Goal: Task Accomplishment & Management: Complete application form

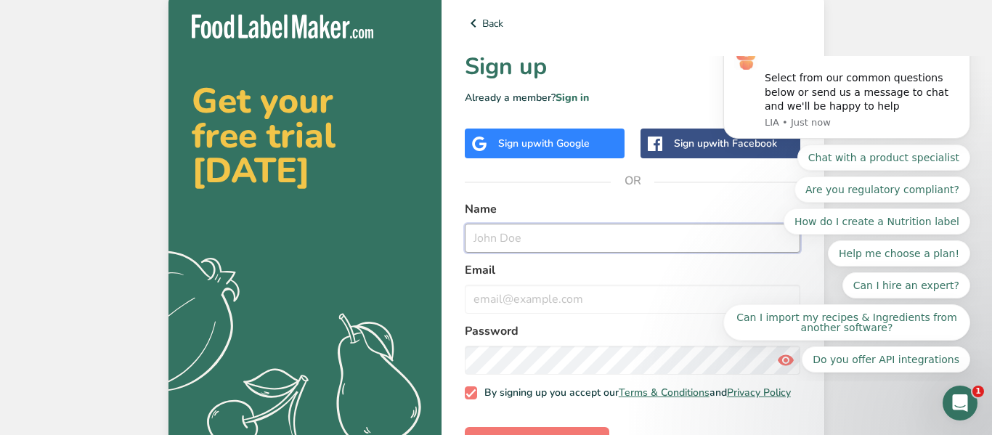
click at [525, 231] on input "text" at bounding box center [633, 238] width 336 height 29
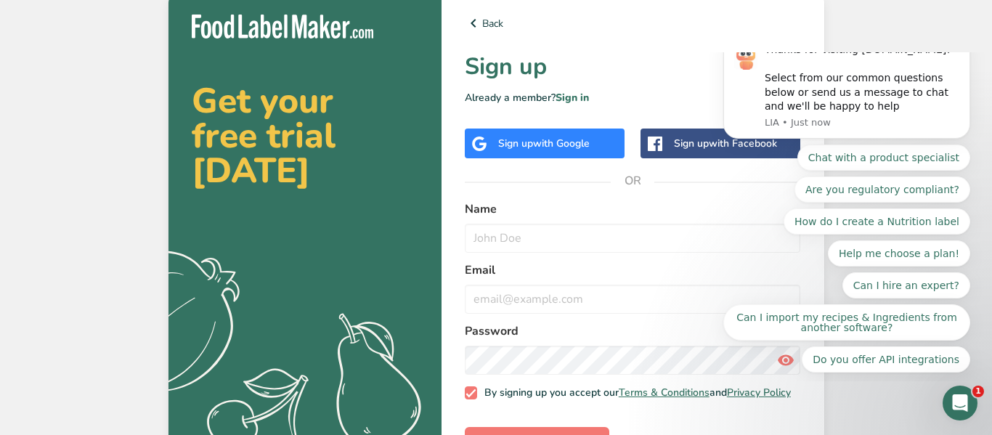
click at [562, 145] on span "with Google" at bounding box center [561, 144] width 57 height 14
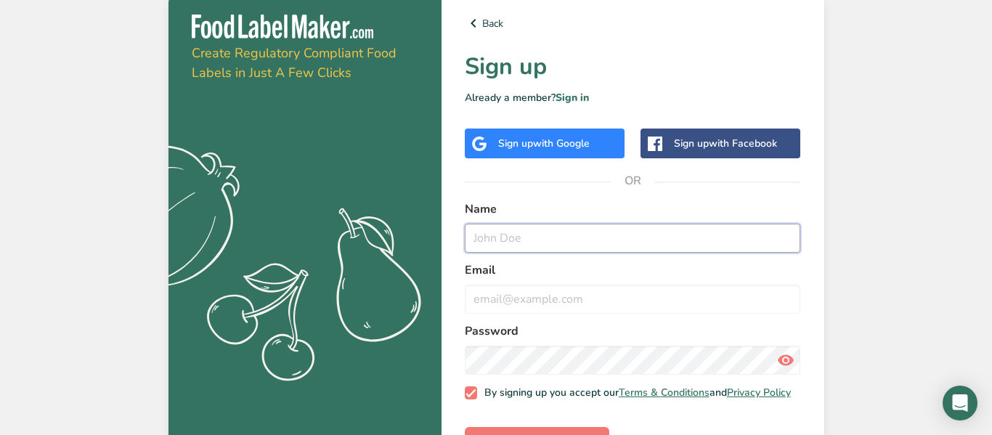
click at [514, 247] on input "text" at bounding box center [633, 238] width 336 height 29
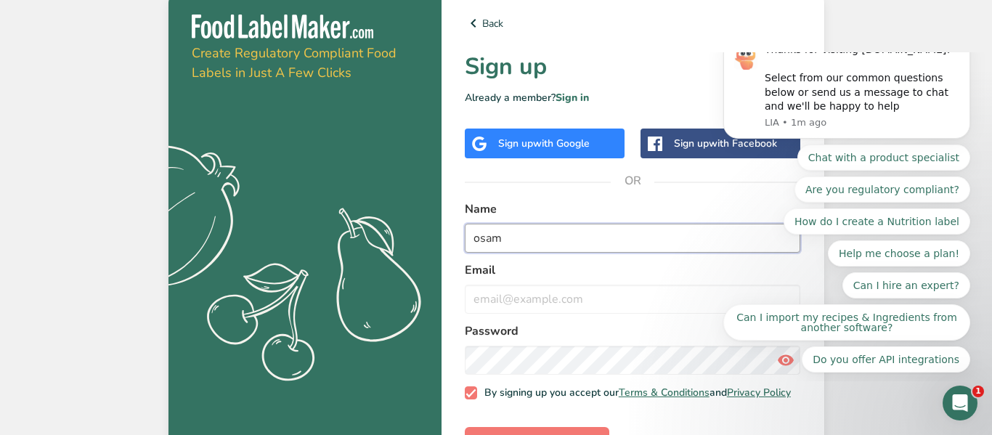
type input "osama"
type input "Osama bin laden"
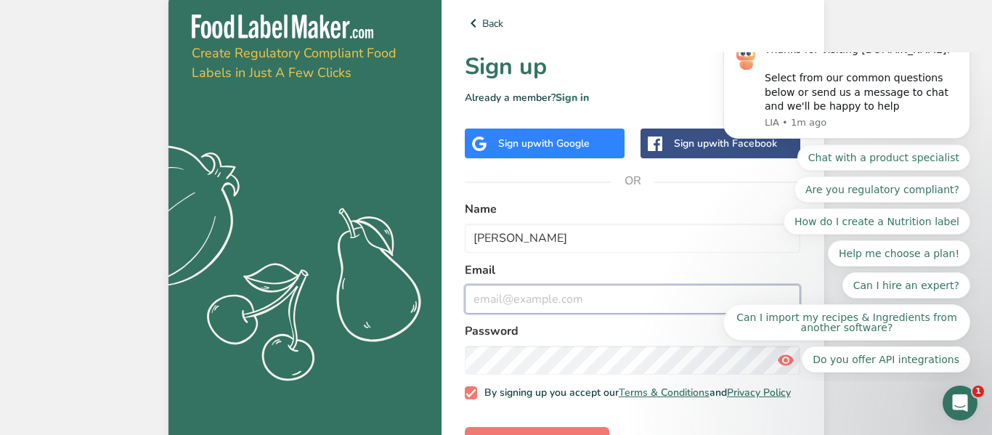
click at [514, 305] on input "email" at bounding box center [633, 299] width 336 height 29
type input "Untitledgamar2525@gmail.com"
click at [511, 382] on form "Name Osama bin laden Email Untitledgamar2525@gmail.com Password By signing up y…" at bounding box center [633, 328] width 336 height 256
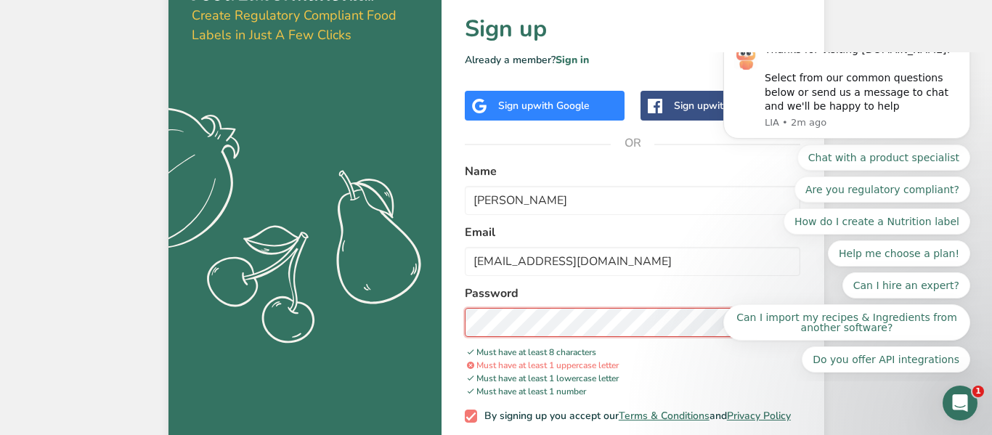
scroll to position [38, 0]
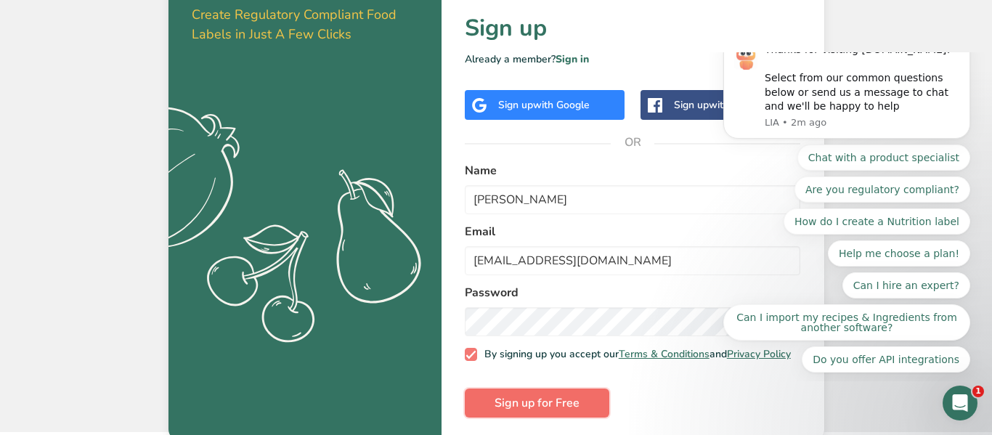
click at [524, 412] on span "Sign up for Free" at bounding box center [537, 402] width 85 height 17
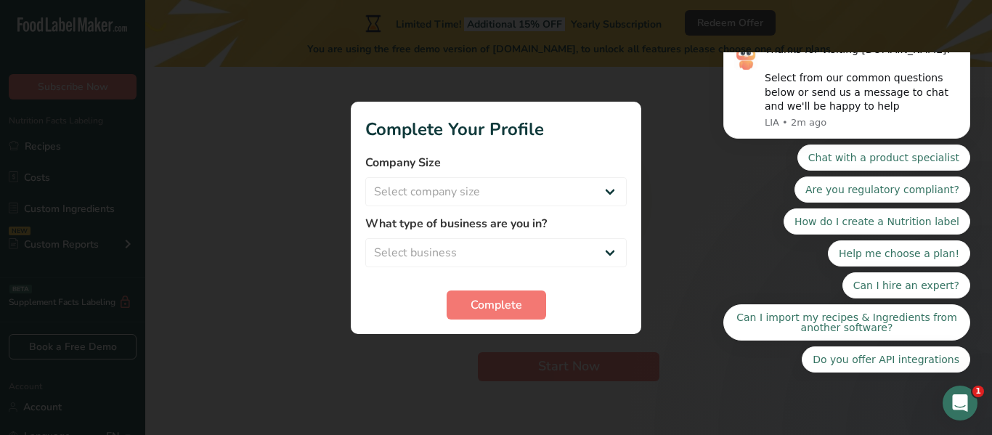
click at [497, 209] on form "Company Size Select company size Fewer than 10 Employees 10 to 50 Employees 51 …" at bounding box center [496, 237] width 262 height 166
click at [501, 188] on select "Select company size Fewer than 10 Employees 10 to 50 Employees 51 to 500 Employ…" at bounding box center [496, 191] width 262 height 29
select select "4"
click at [365, 177] on select "Select company size Fewer than 10 Employees 10 to 50 Employees 51 to 500 Employ…" at bounding box center [496, 191] width 262 height 29
click at [434, 259] on select "Select business Packaged Food Manufacturer Restaurant & Cafe Bakery Meal Plans …" at bounding box center [496, 252] width 262 height 29
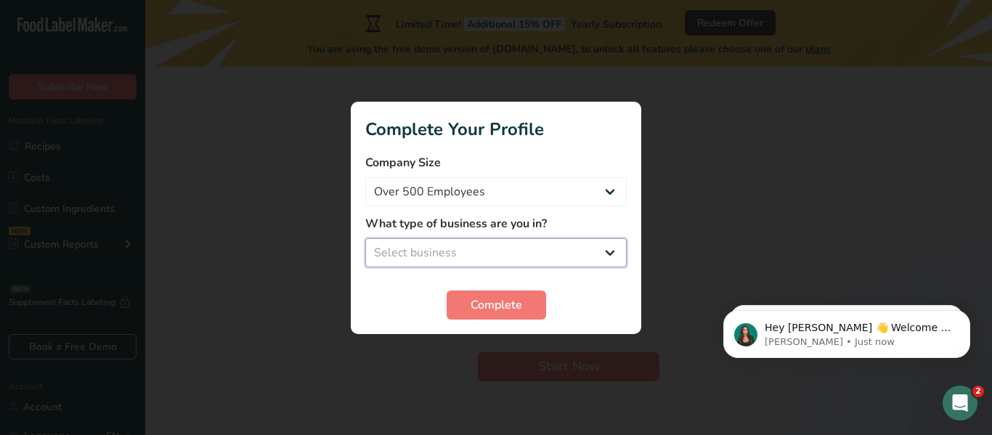
select select "8"
click at [365, 238] on select "Select business Packaged Food Manufacturer Restaurant & Cafe Bakery Meal Plans …" at bounding box center [496, 252] width 262 height 29
click at [436, 252] on select "Packaged Food Manufacturer Restaurant & Cafe Bakery Meal Plans & Catering Compa…" at bounding box center [496, 252] width 262 height 29
click at [365, 238] on select "Packaged Food Manufacturer Restaurant & Cafe Bakery Meal Plans & Catering Compa…" at bounding box center [496, 252] width 262 height 29
click at [495, 306] on span "Complete" at bounding box center [497, 304] width 52 height 17
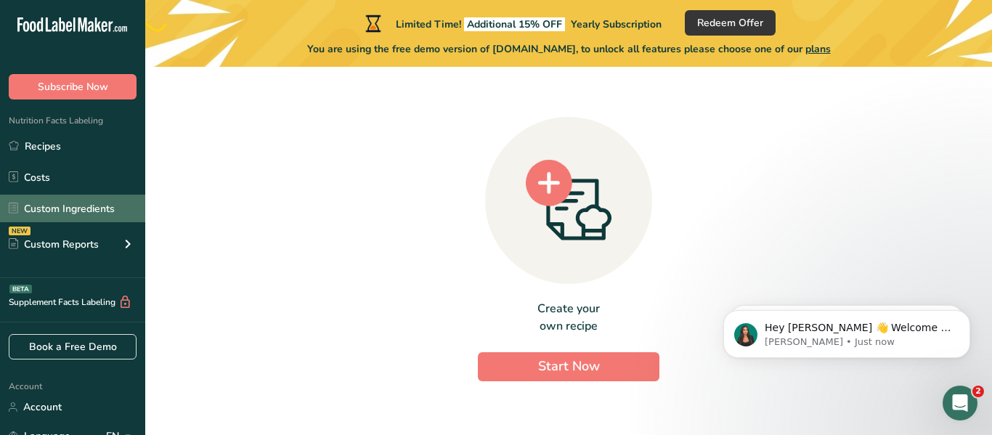
click at [65, 211] on link "Custom Ingredients" at bounding box center [72, 209] width 145 height 28
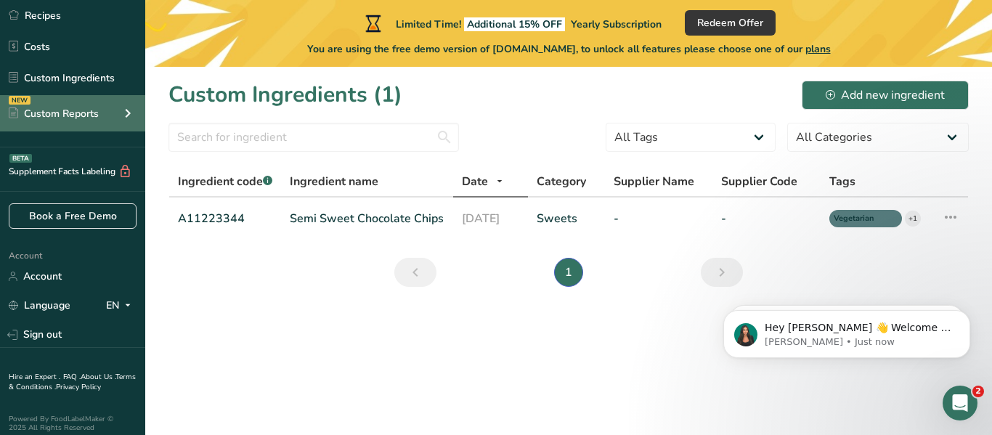
scroll to position [131, 0]
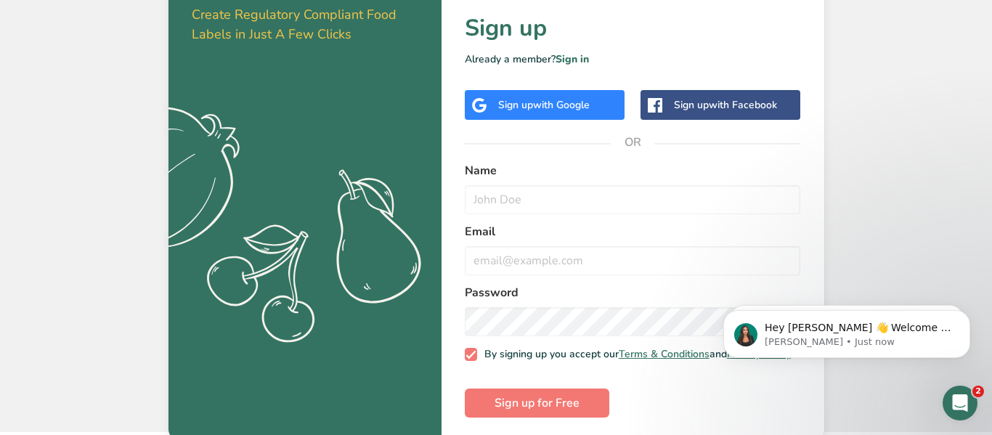
scroll to position [52, 0]
